Goal: Task Accomplishment & Management: Complete application form

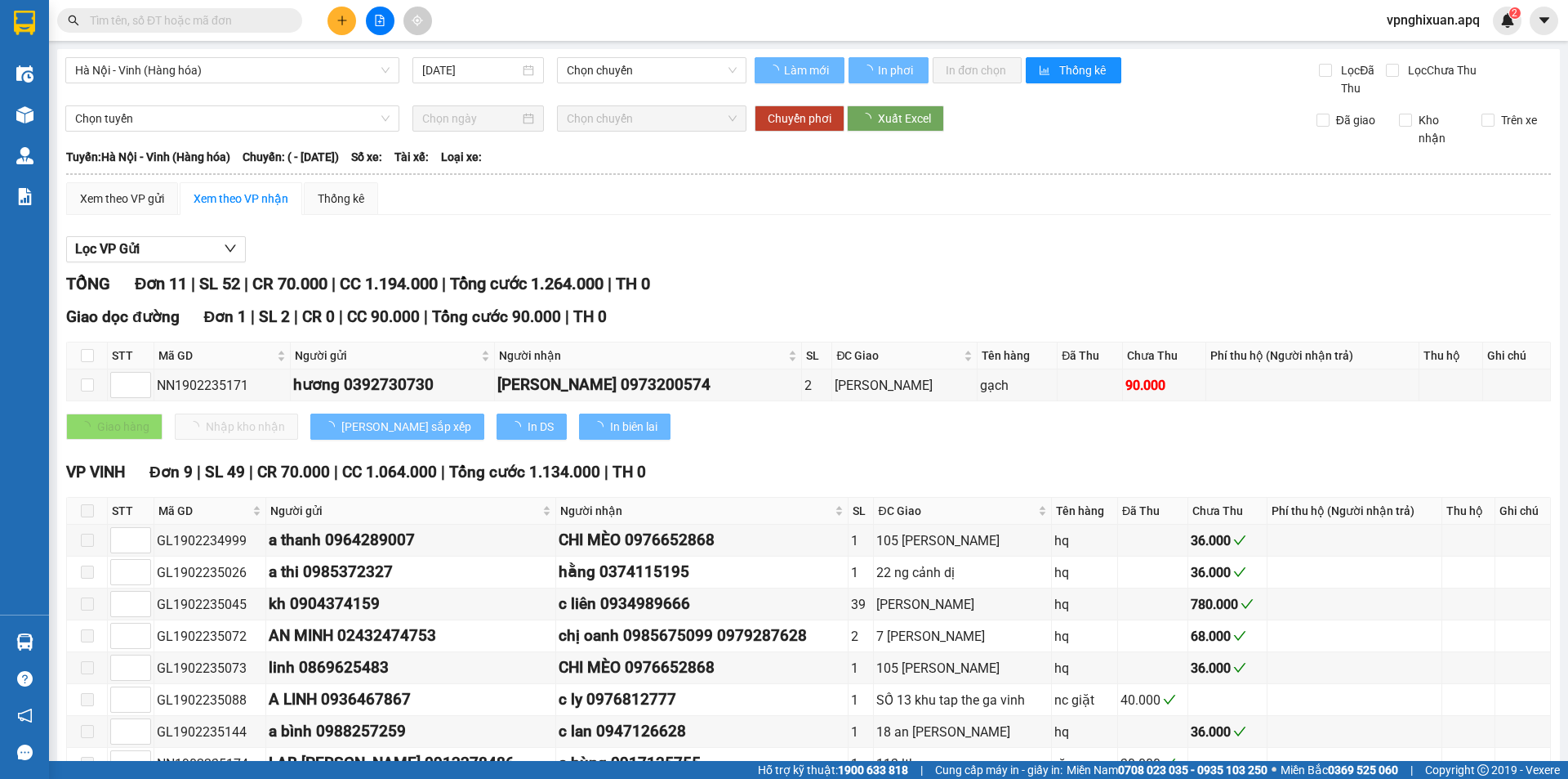
type input "[DATE]"
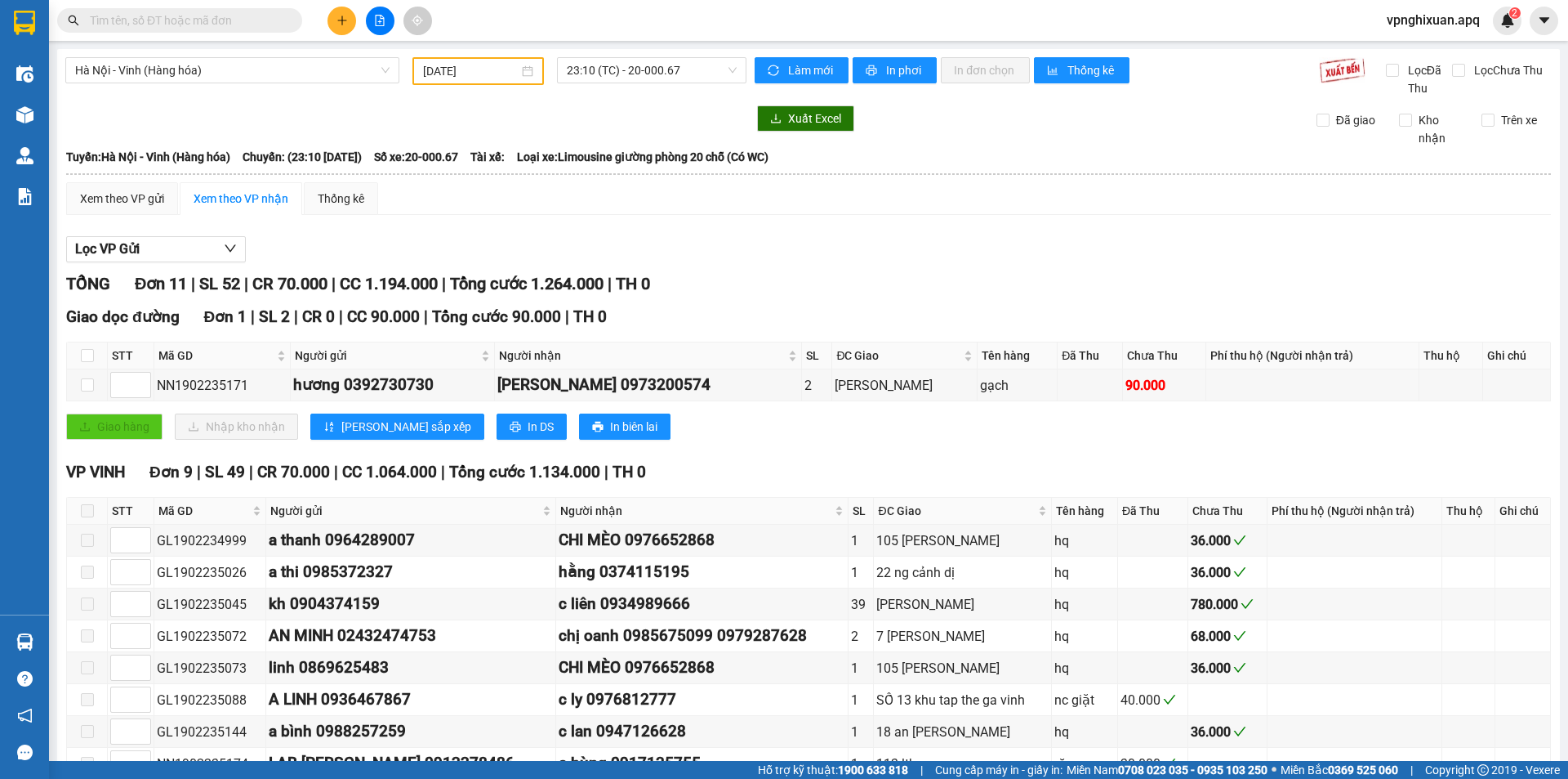
click at [341, 26] on button at bounding box center [342, 21] width 29 height 29
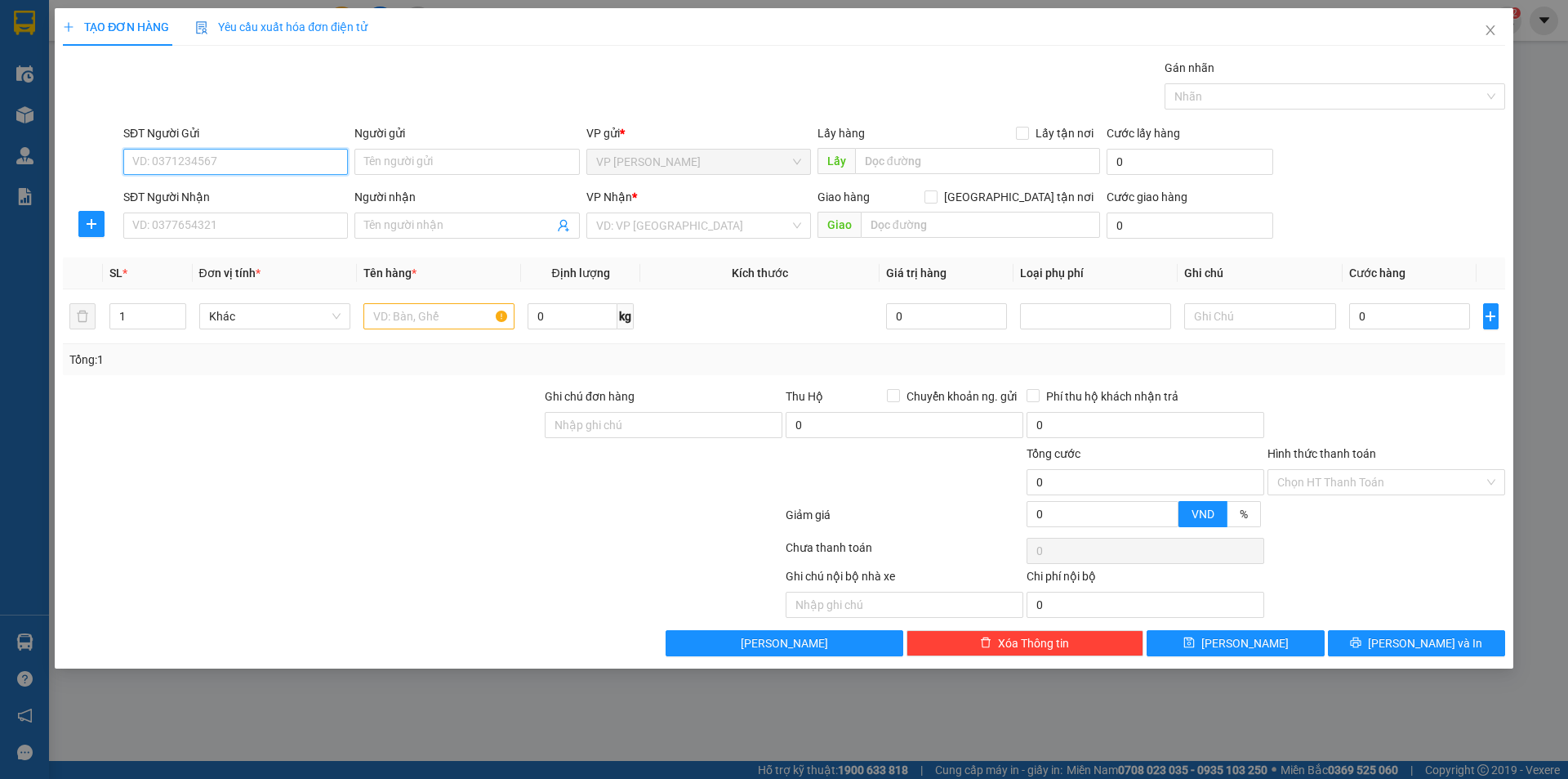
click at [272, 162] on input "SĐT Người Gửi" at bounding box center [236, 162] width 225 height 26
click at [189, 201] on div "0859468266 - mẹ hương" at bounding box center [235, 194] width 205 height 18
type input "0859468266"
type input "mẹ hương"
type input "0859468266"
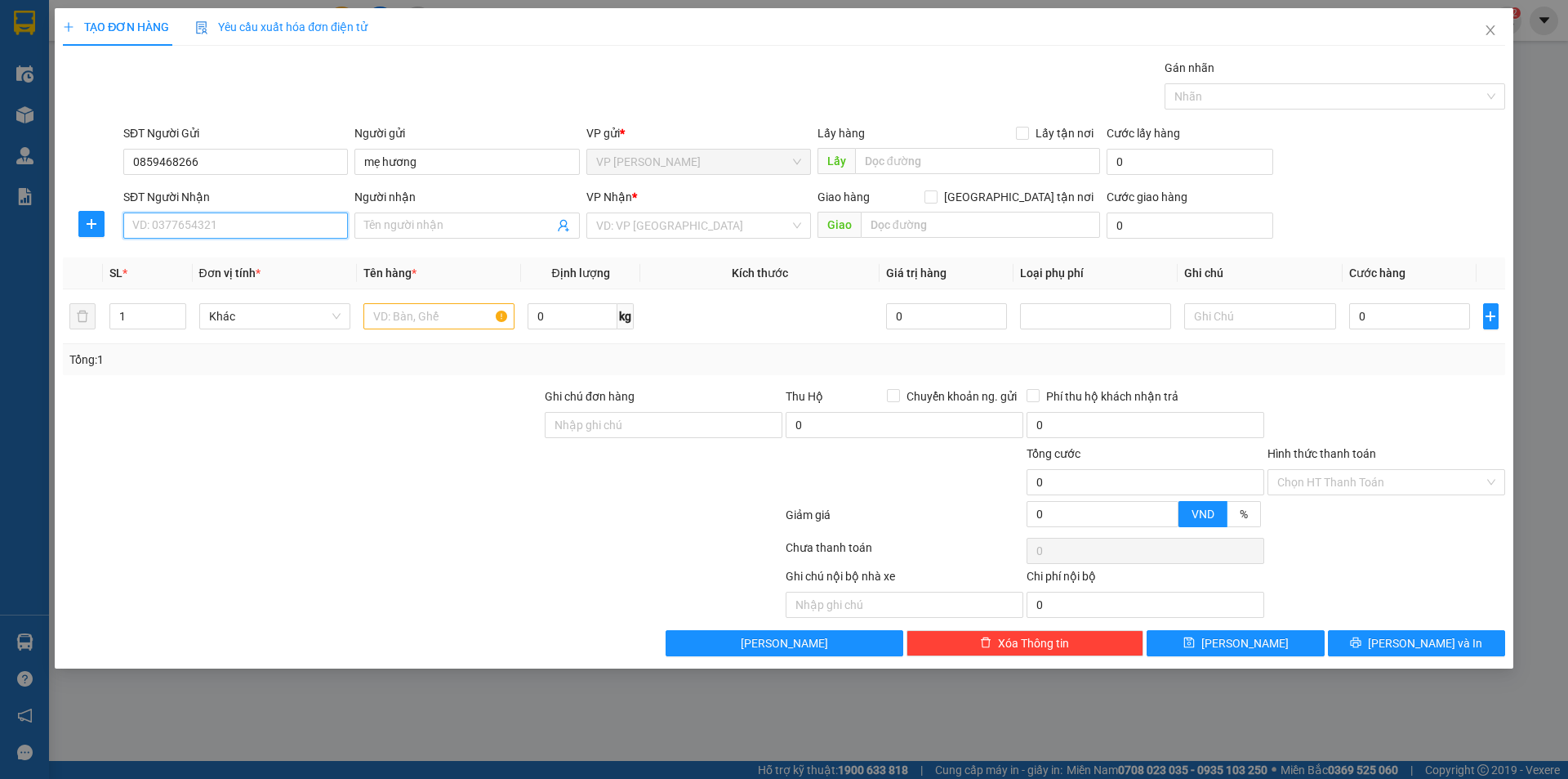
click at [231, 234] on input "SĐT Người Nhận" at bounding box center [236, 225] width 225 height 26
click at [248, 259] on div "0948975399 - con toàn (0812152979 khánh )" at bounding box center [248, 258] width 231 height 18
type input "0948975399"
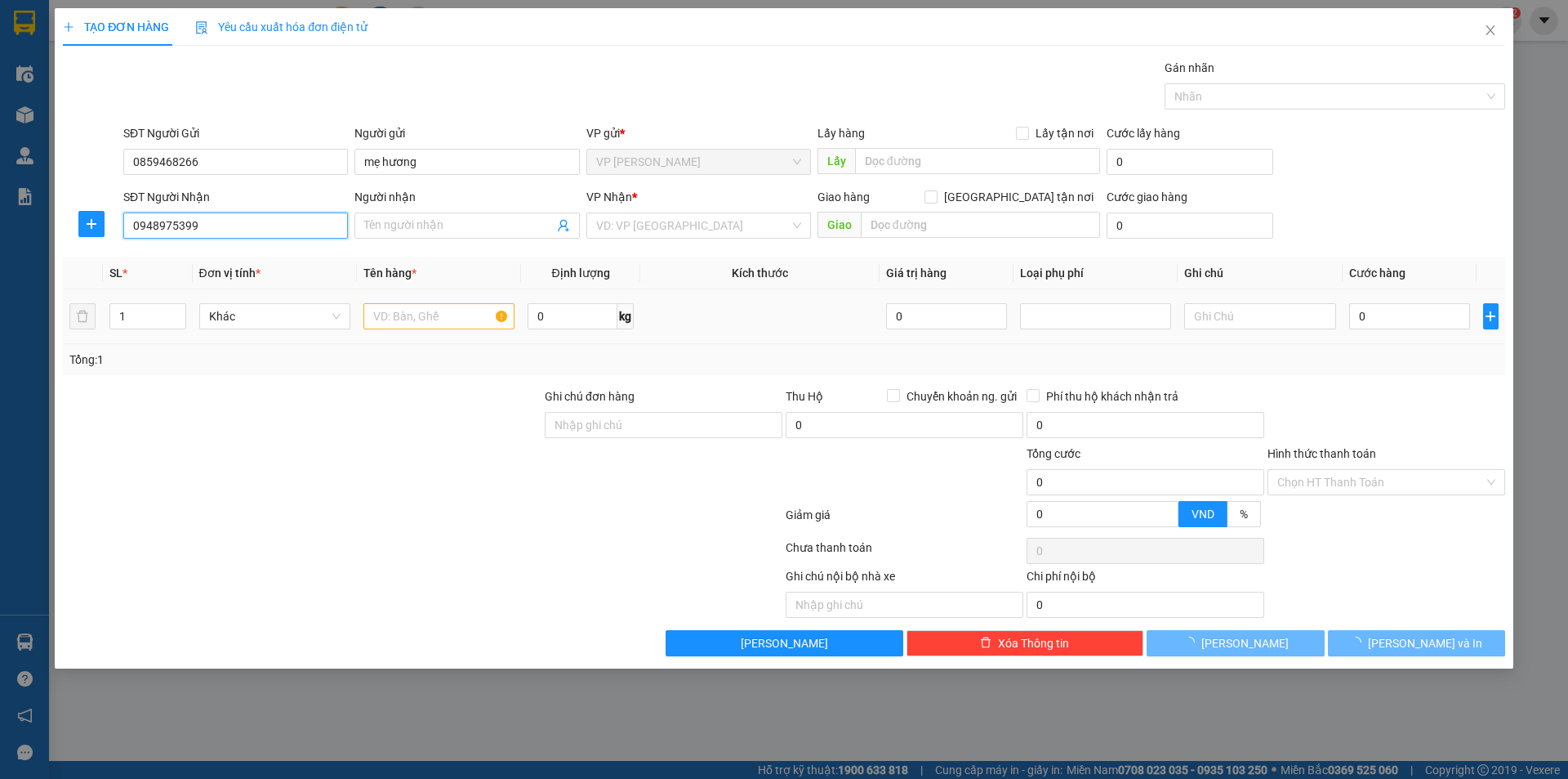
type input "con toàn (0812152979 khánh )"
checkbox input "true"
type input "[STREET_ADDRESS][PERSON_NAME]"
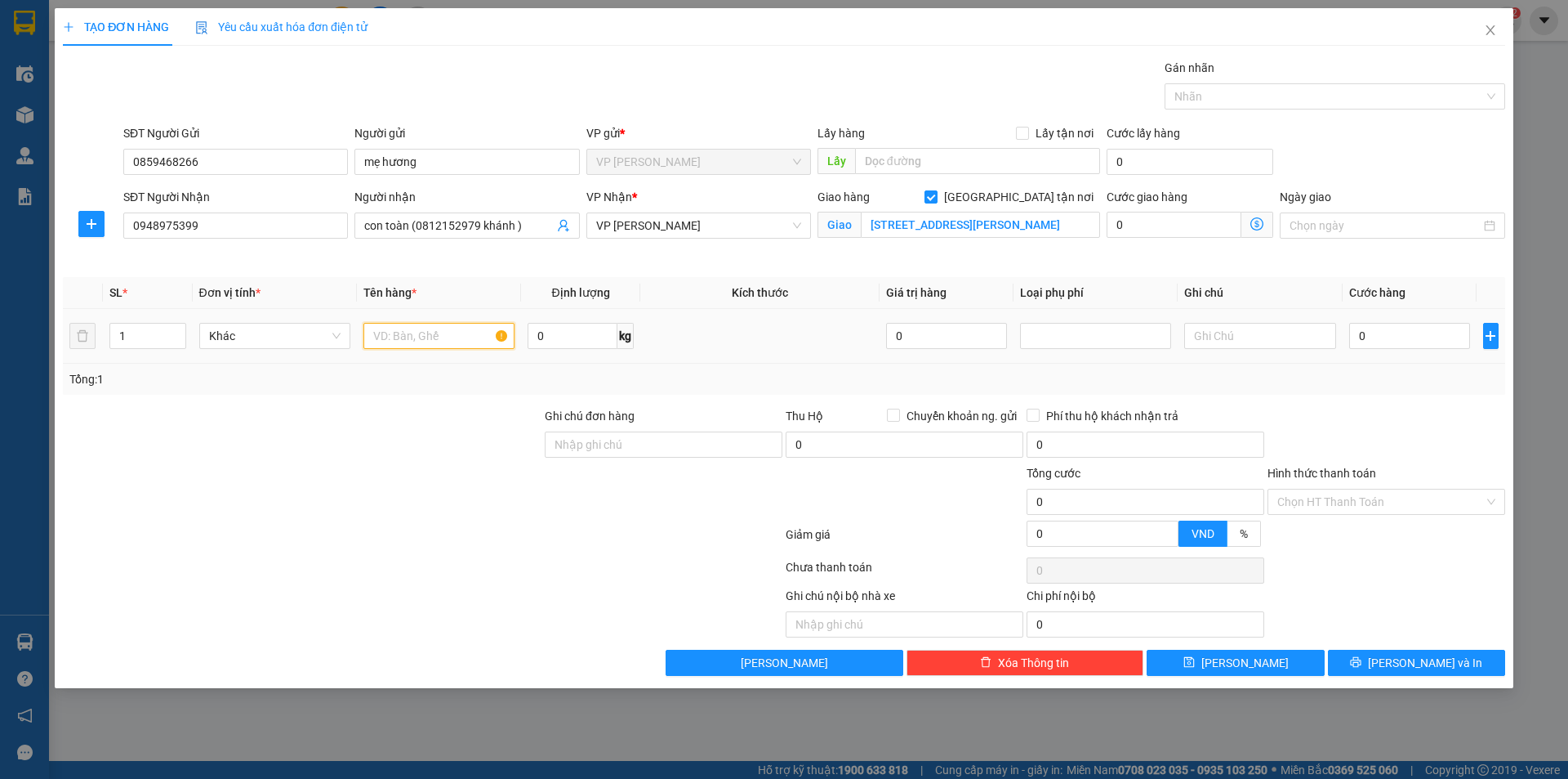
click at [422, 333] on input "text" at bounding box center [438, 335] width 151 height 26
type input "thực phẩm"
click at [1253, 226] on icon "dollar-circle" at bounding box center [1256, 224] width 13 height 13
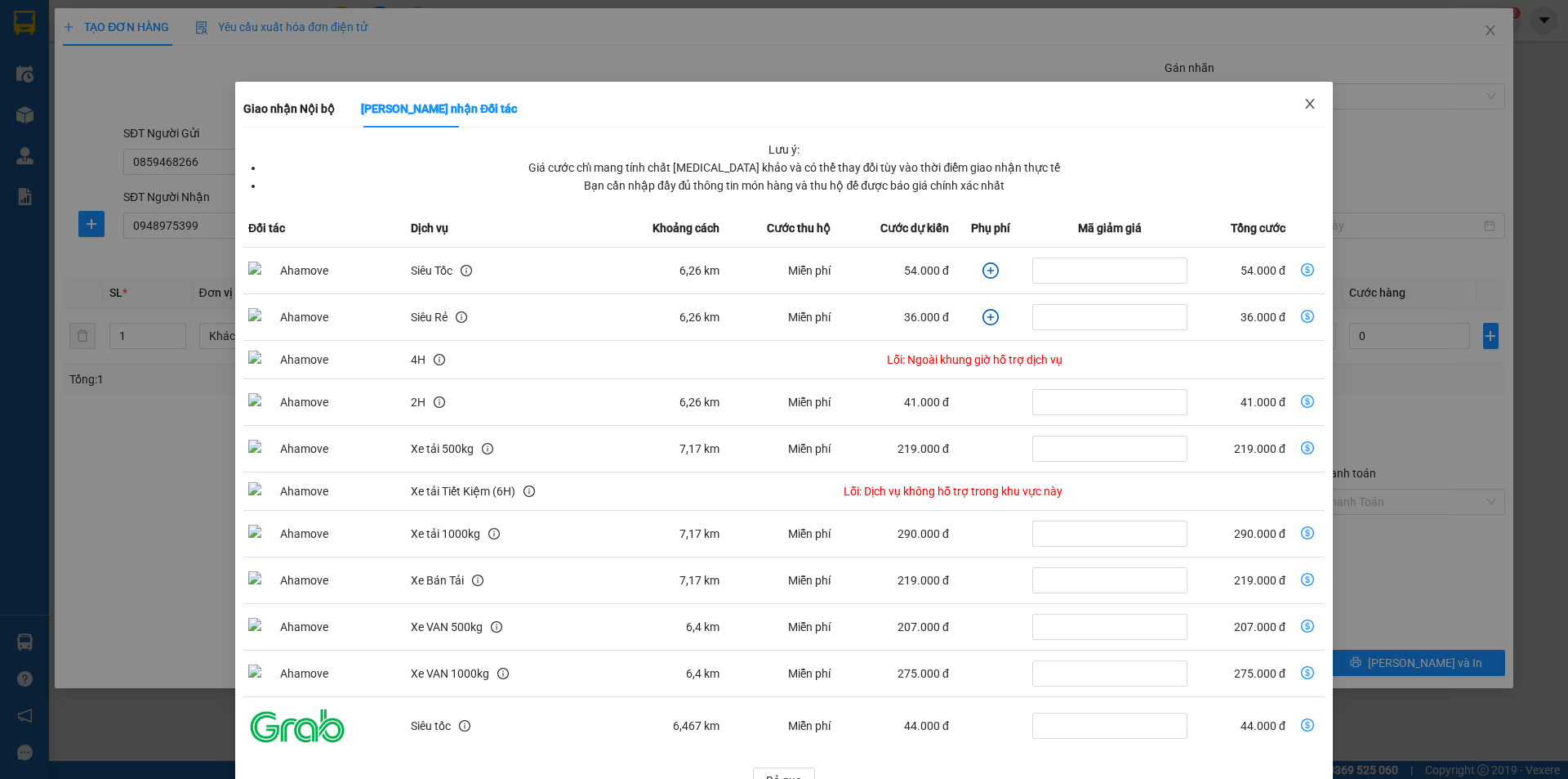
click at [1301, 112] on span "Close" at bounding box center [1310, 104] width 46 height 46
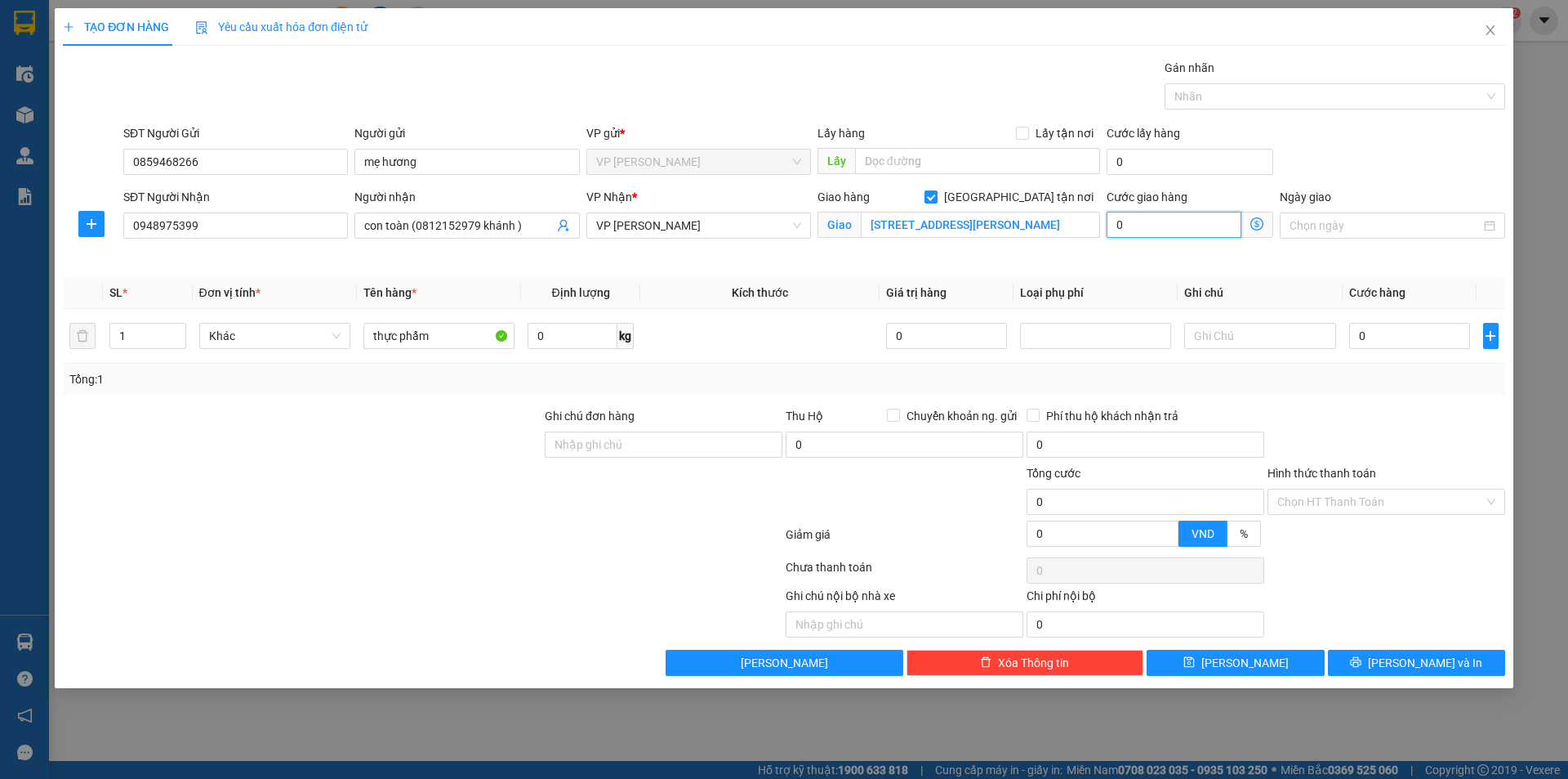
click at [1111, 228] on input "0" at bounding box center [1173, 224] width 135 height 26
type input "6"
type input "60"
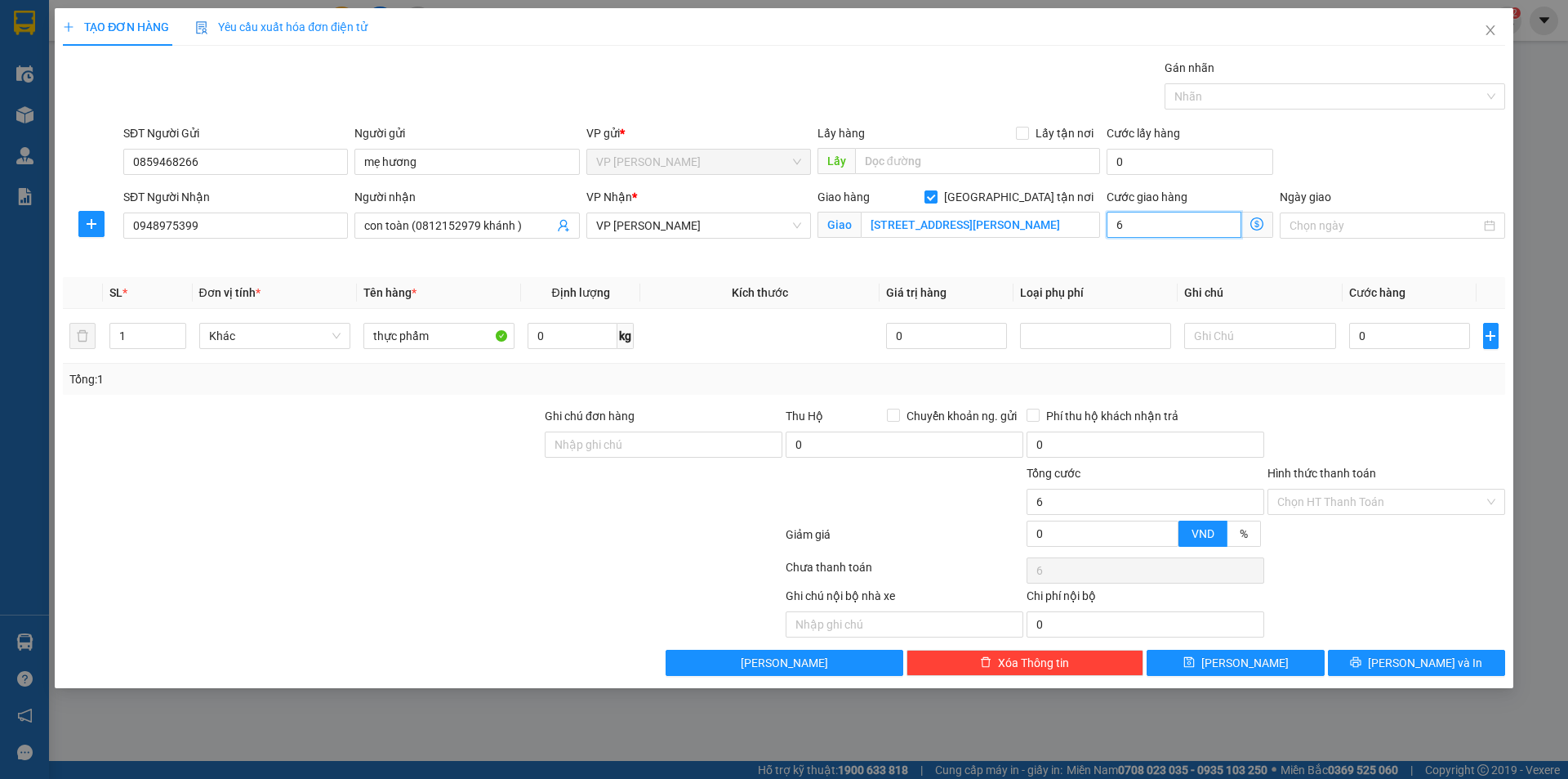
type input "60"
type input "600"
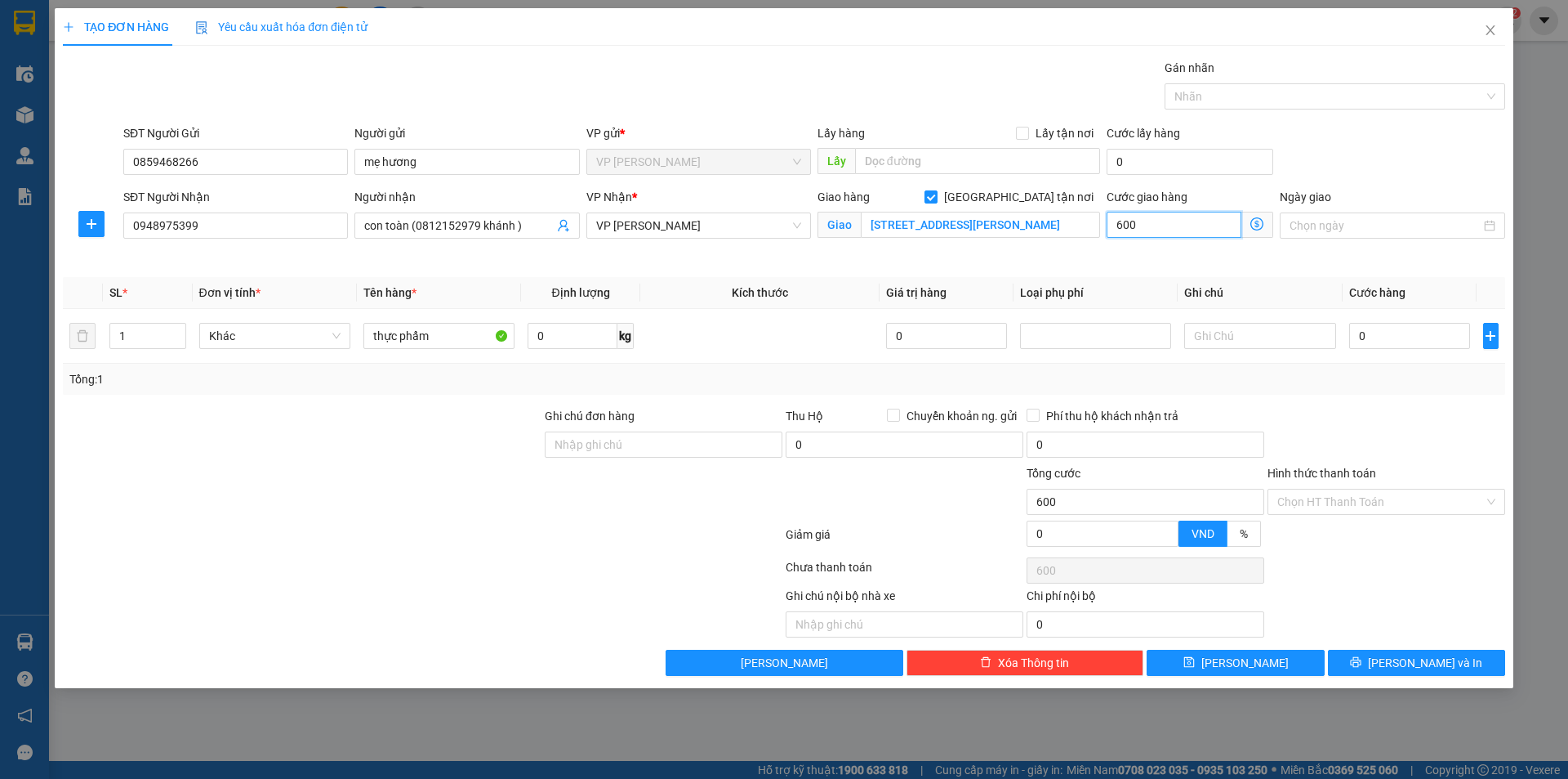
type input "6.000"
type input "60.000"
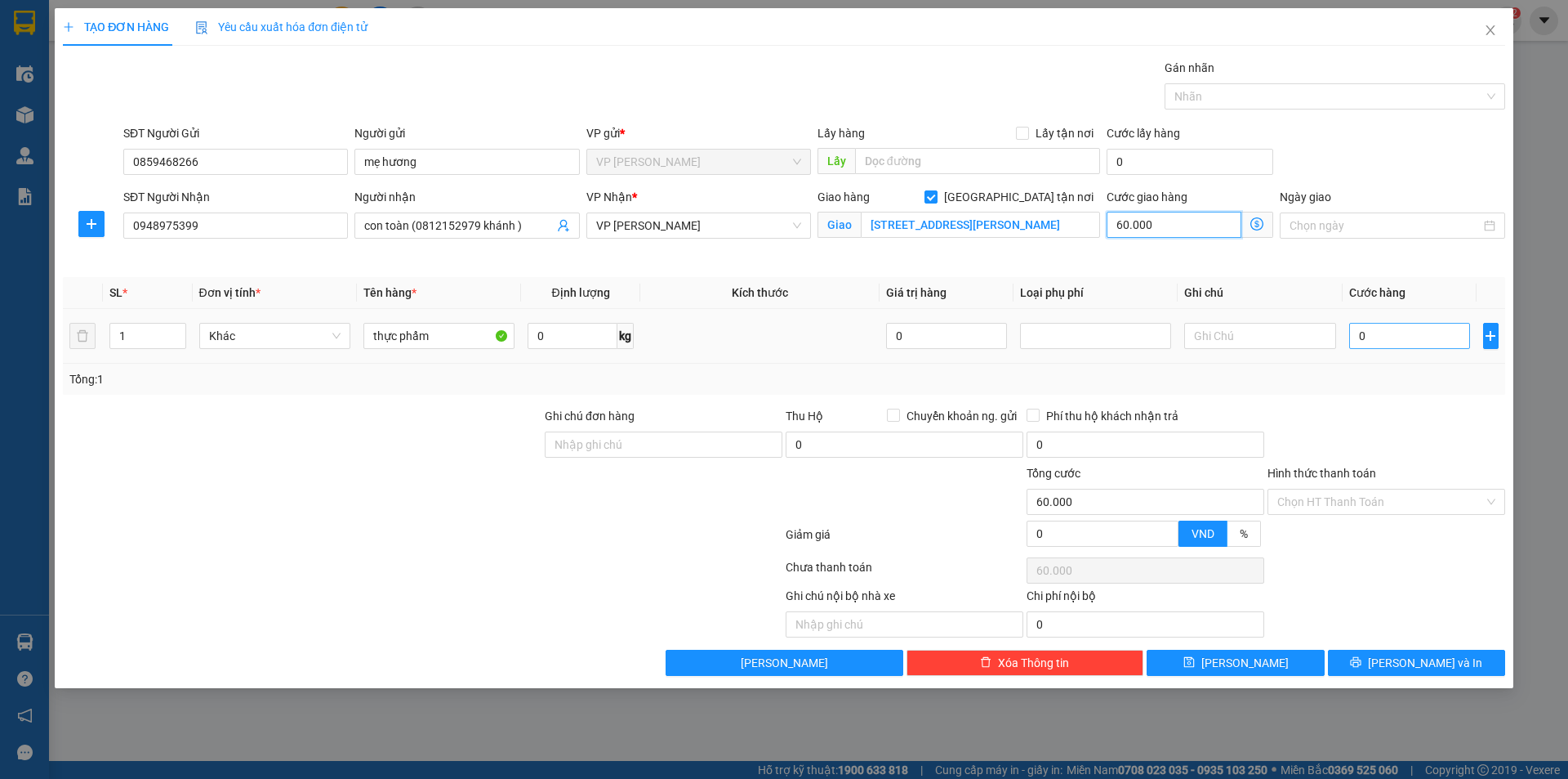
type input "60.000"
click at [1354, 335] on input "0" at bounding box center [1410, 335] width 122 height 26
type input "7"
type input "60.007"
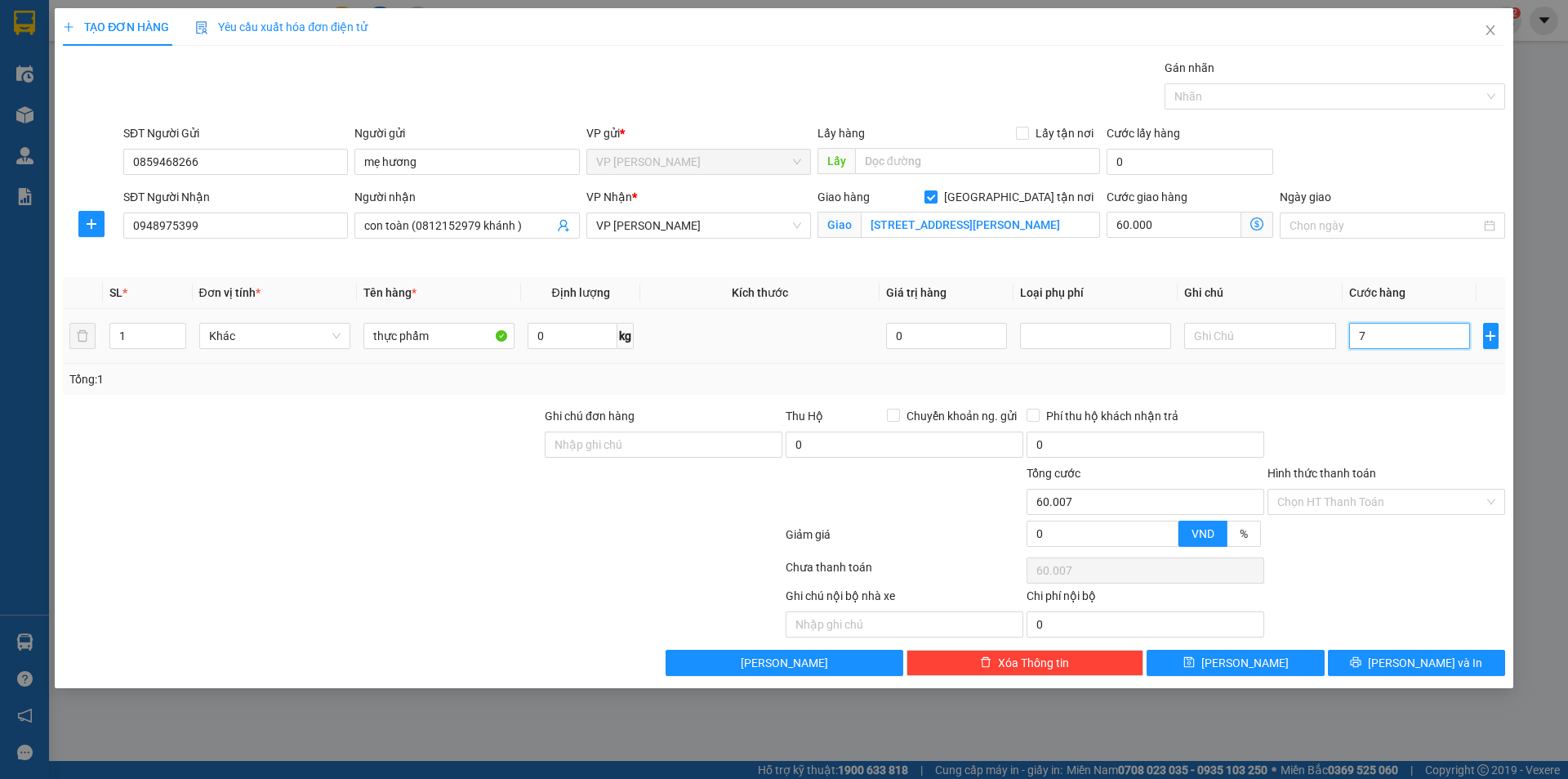
type input "70"
type input "60.070"
type input "700"
type input "60.700"
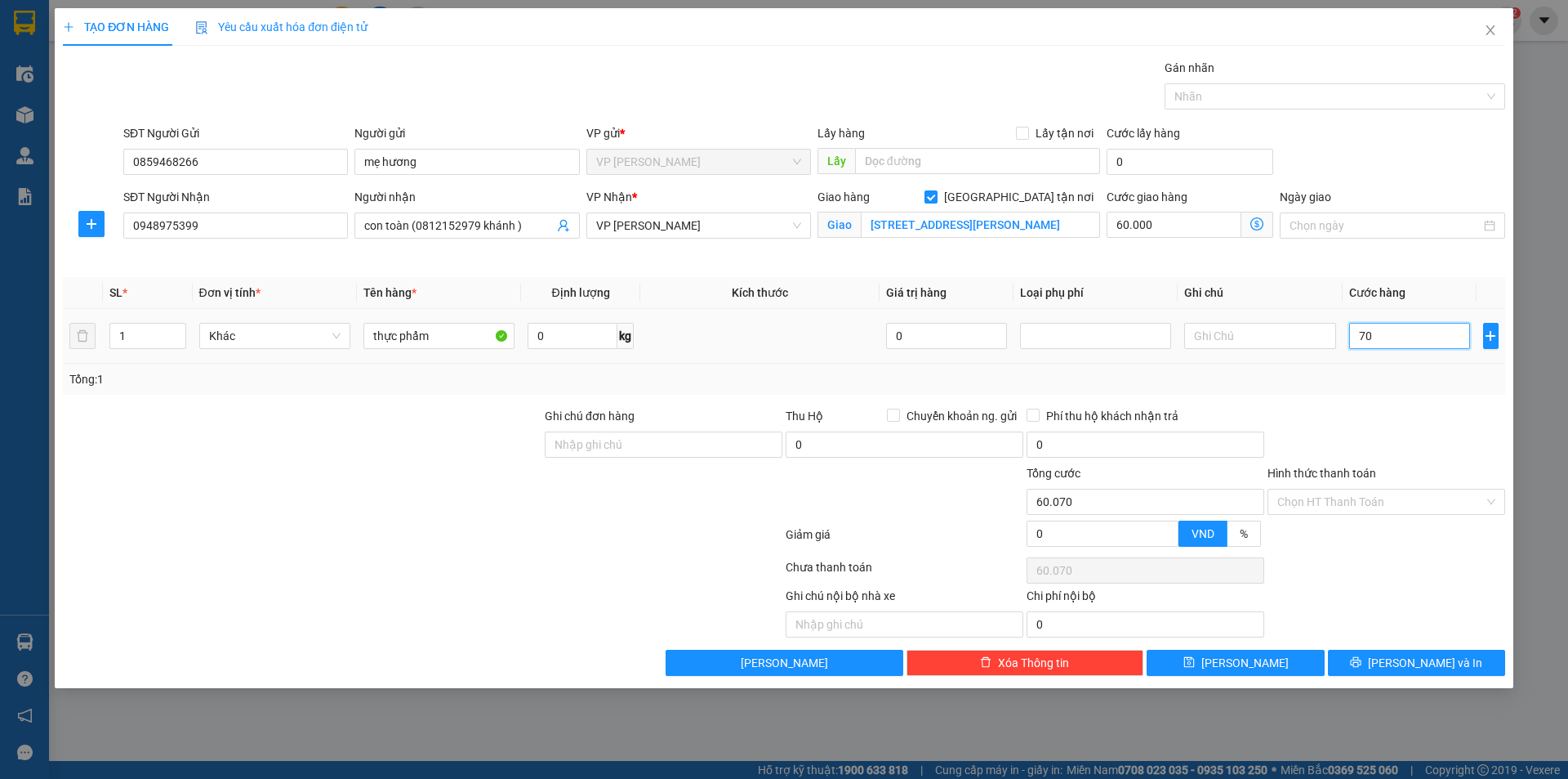
type input "60.700"
type input "7.000"
type input "67.000"
type input "70.000"
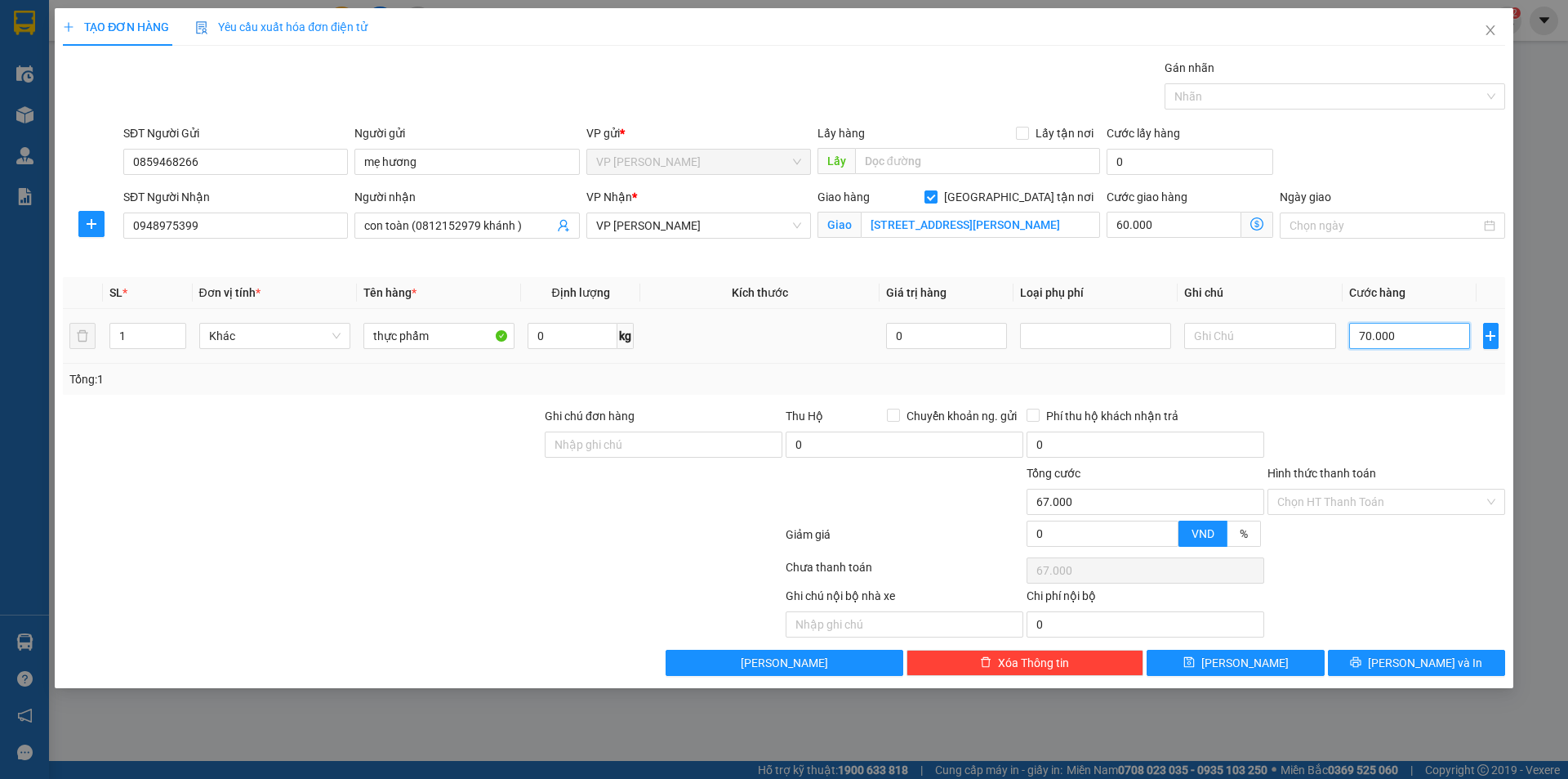
type input "130.000"
type input "70.000"
click at [1330, 500] on input "Hình thức thanh toán" at bounding box center [1380, 502] width 207 height 24
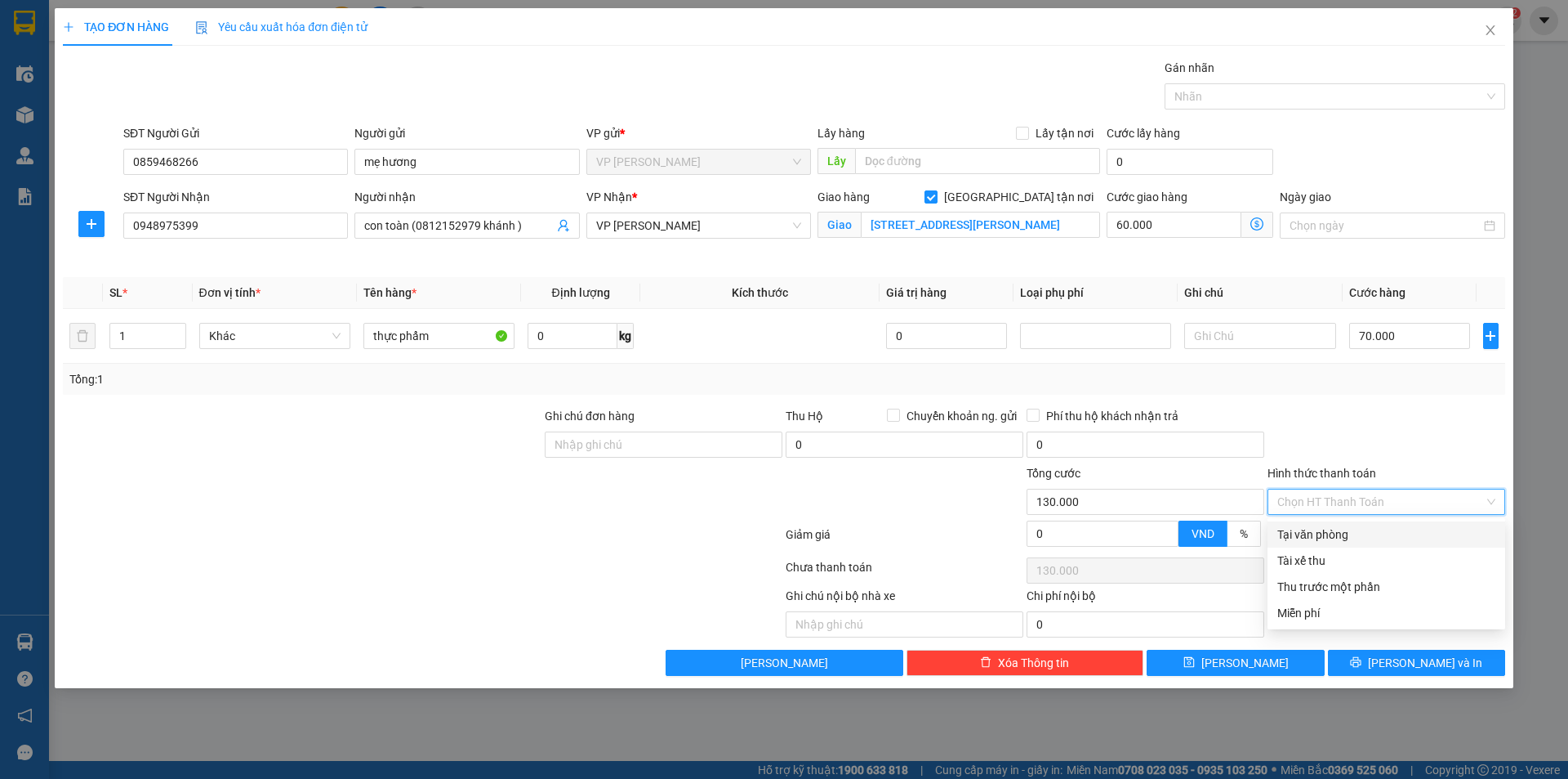
click at [1339, 538] on div "Tại văn phòng" at bounding box center [1386, 534] width 218 height 18
type input "0"
click at [1258, 219] on icon "dollar-circle" at bounding box center [1256, 224] width 13 height 13
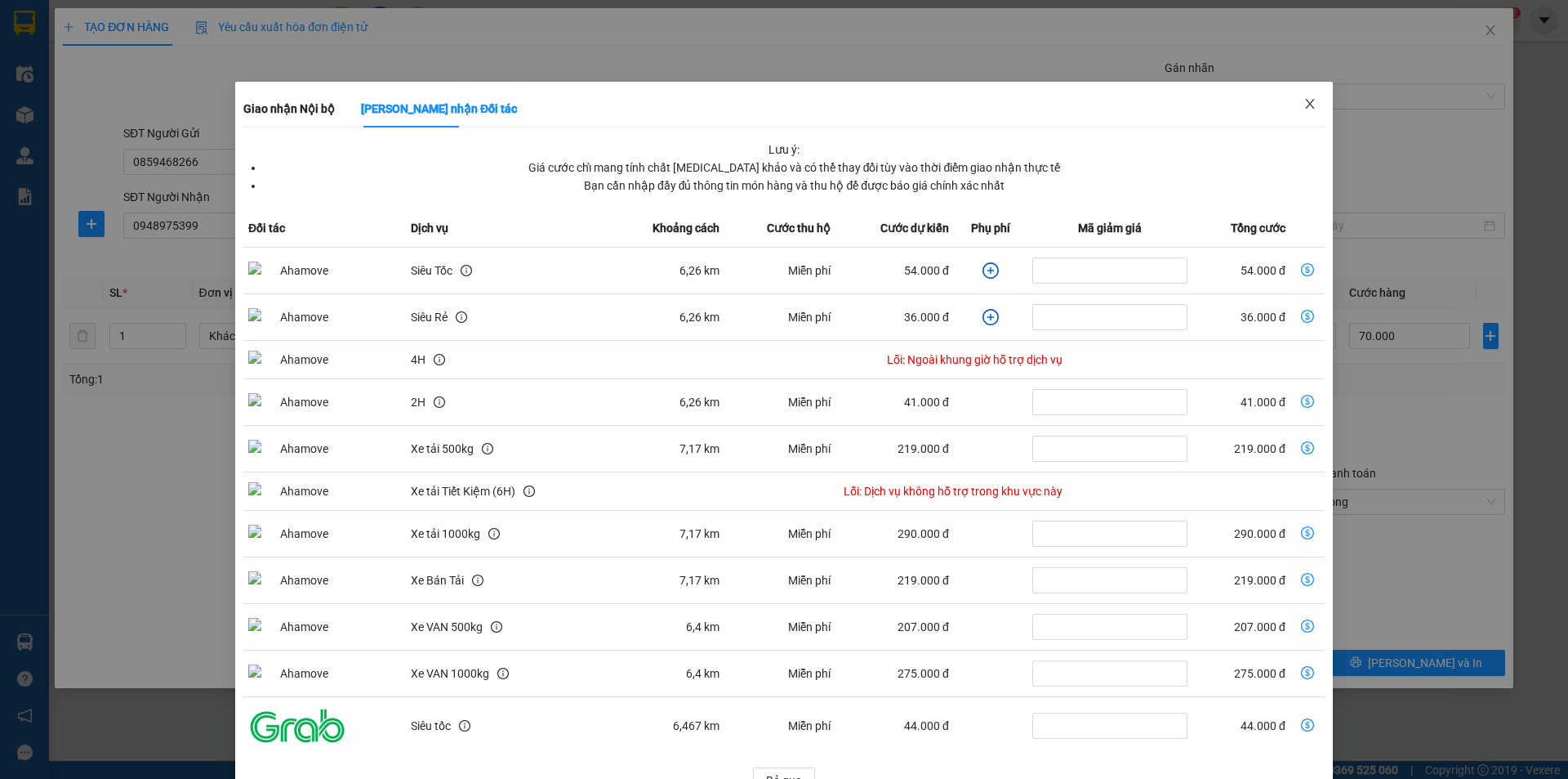
click at [1303, 103] on icon "close" at bounding box center [1310, 104] width 13 height 13
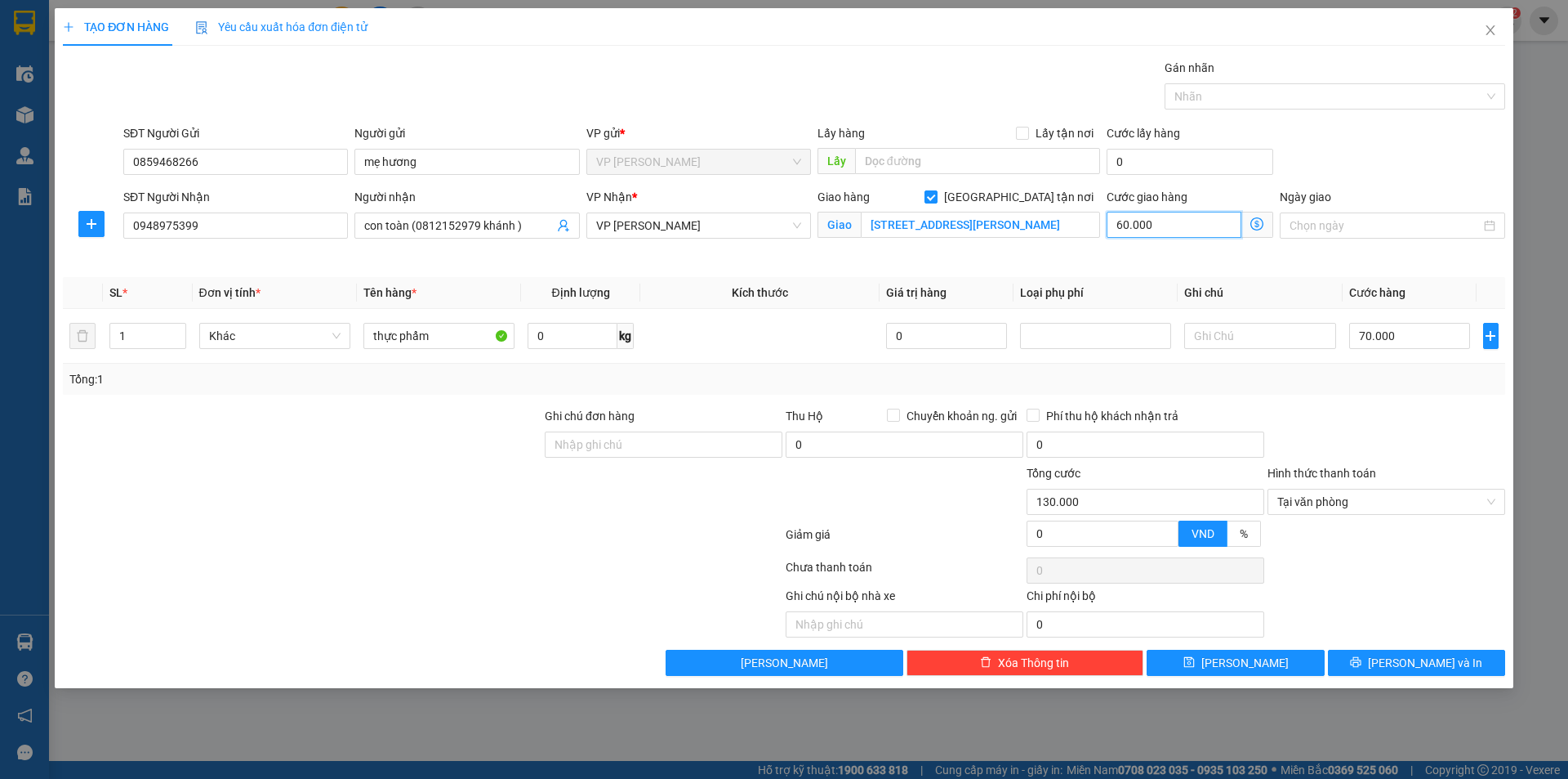
click at [1156, 225] on input "60.000" at bounding box center [1173, 224] width 135 height 26
type input "70.000"
type input "0"
type input "70.007"
type input "7"
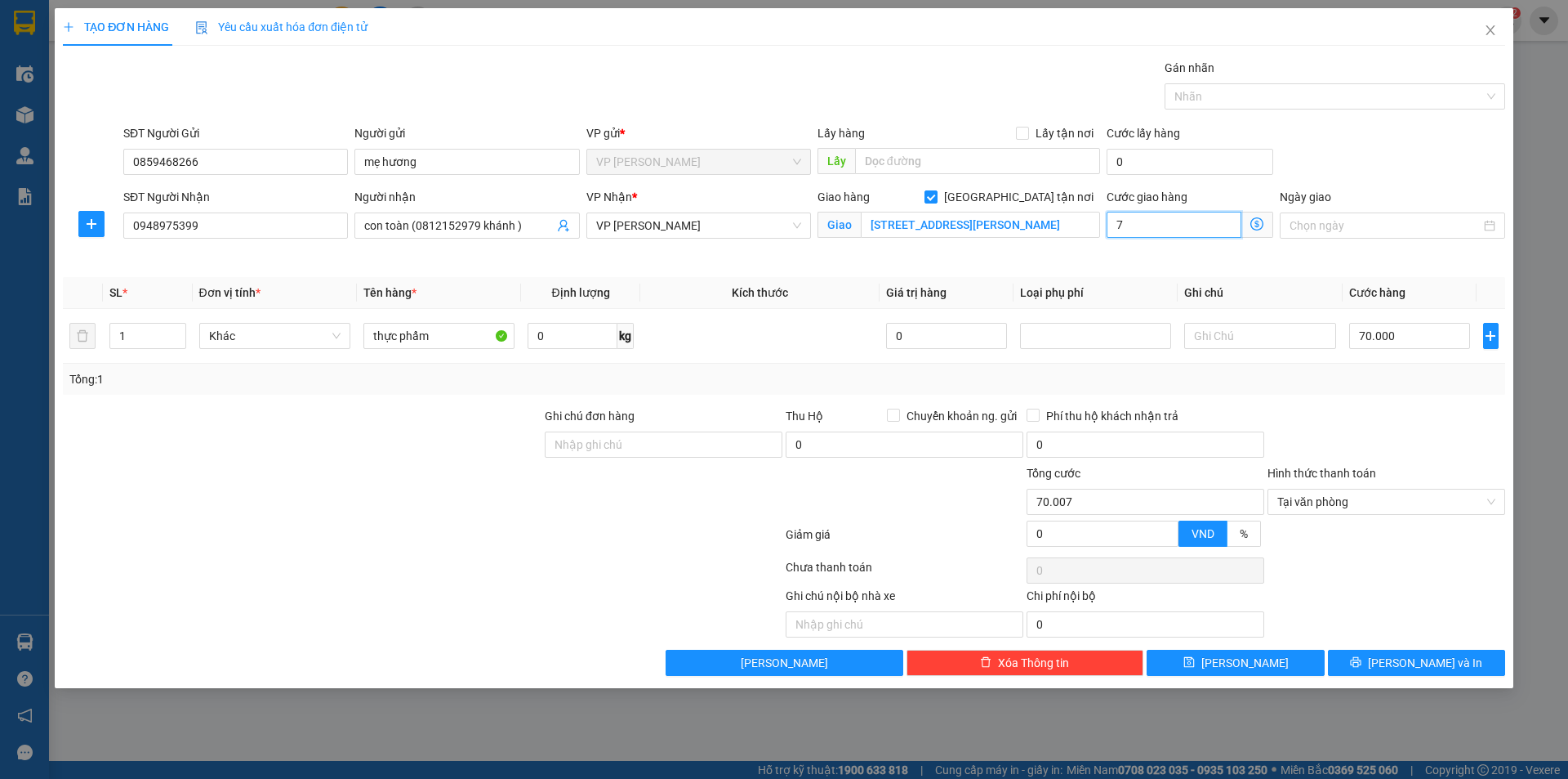
type input "70.070"
type input "70"
type input "70.700"
type input "700"
type input "77.000"
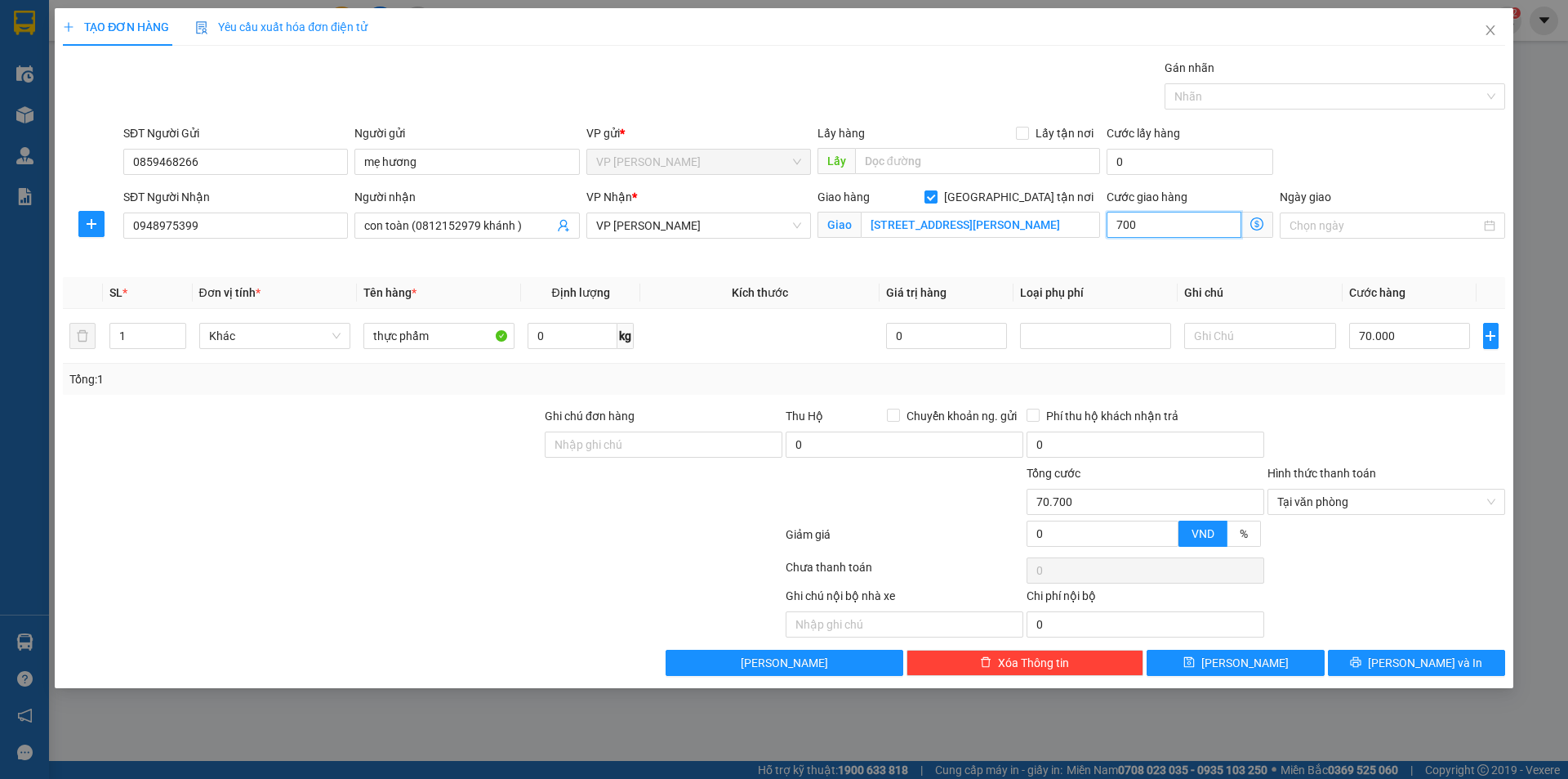
type input "7.000"
type input "140.000"
click at [1353, 502] on span "Tại văn phòng" at bounding box center [1386, 502] width 218 height 24
type input "70.000"
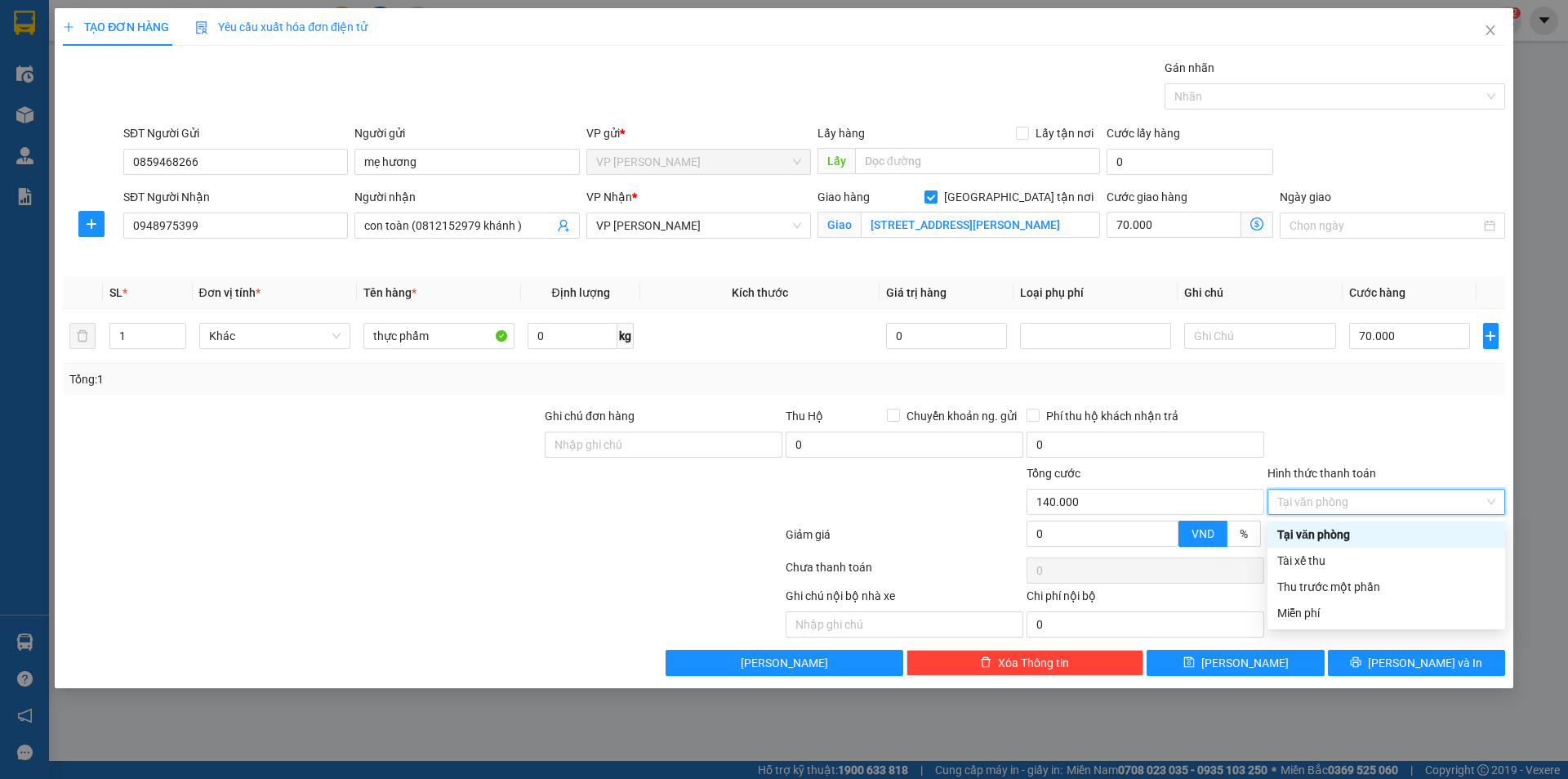
click at [1358, 537] on div "Tại văn phòng" at bounding box center [1386, 534] width 218 height 18
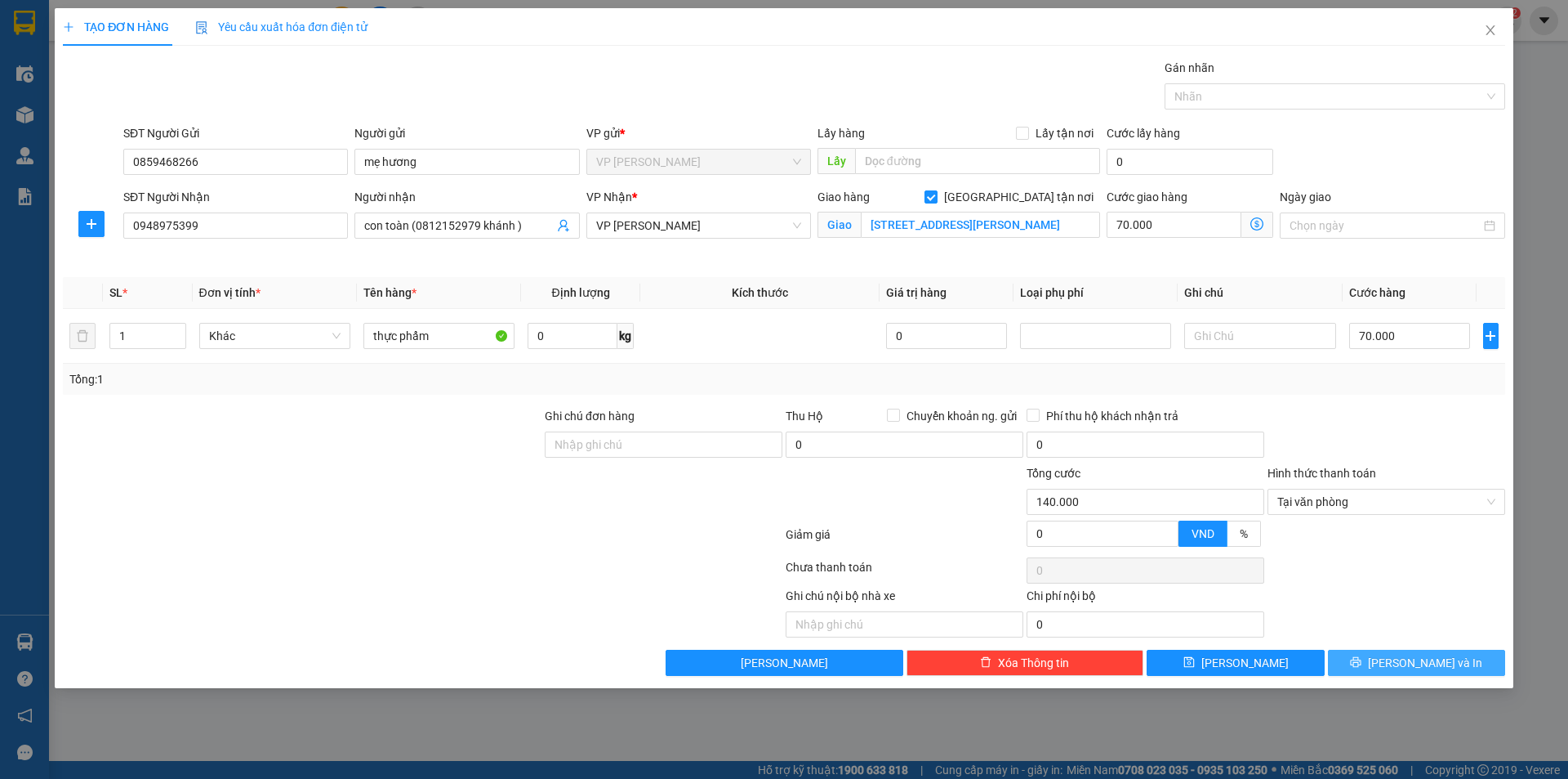
click at [1405, 652] on button "[PERSON_NAME] và In" at bounding box center [1416, 662] width 177 height 26
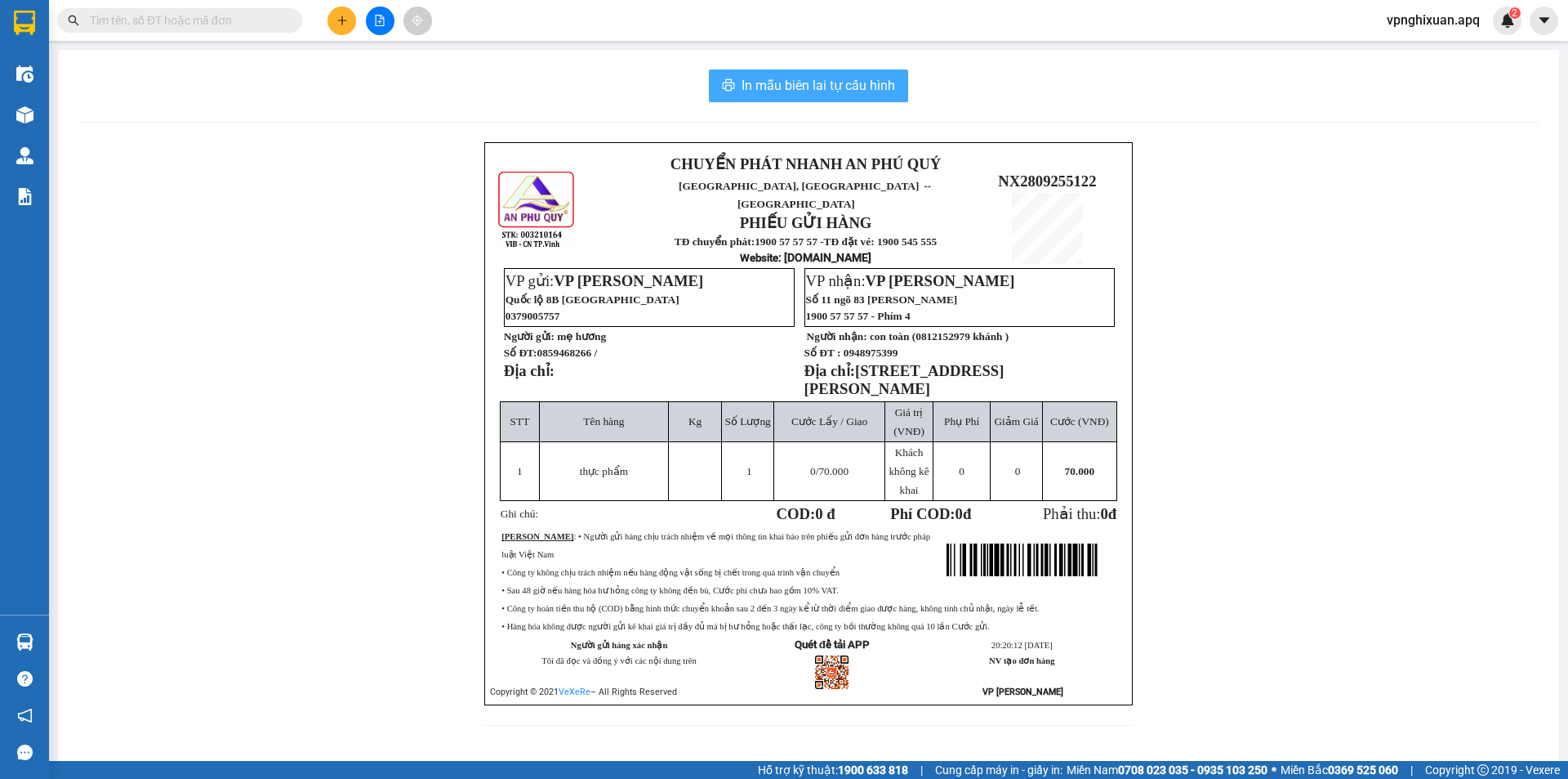
click at [831, 85] on span "In mẫu biên lai tự cấu hình" at bounding box center [818, 85] width 154 height 21
